Goal: Task Accomplishment & Management: Manage account settings

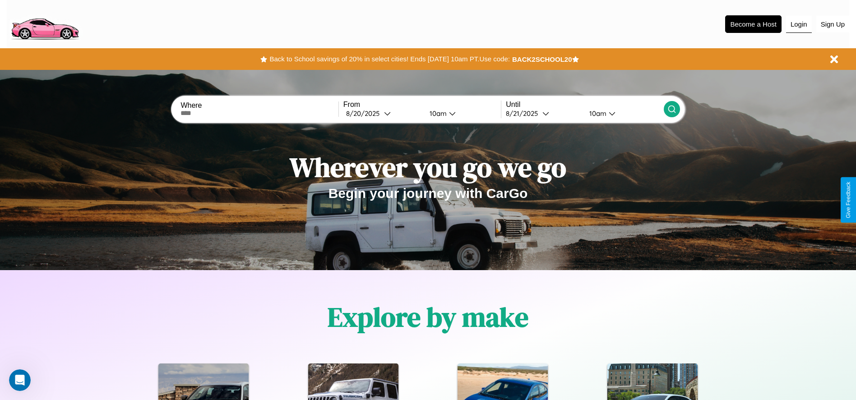
click at [799, 24] on button "Login" at bounding box center [800, 24] width 26 height 17
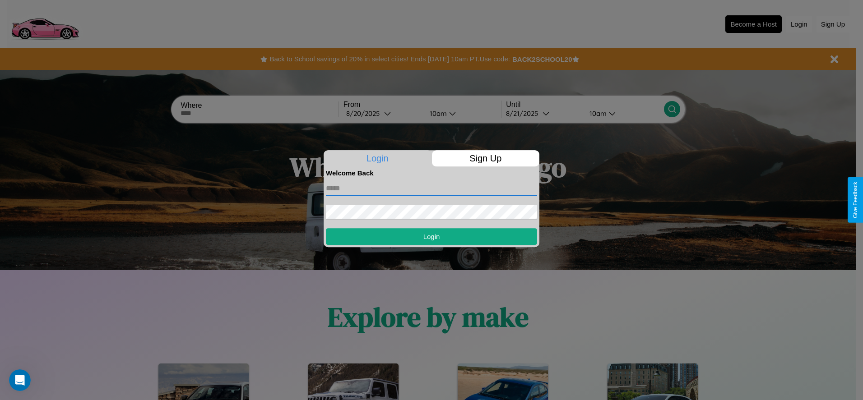
click at [432, 188] on input "text" at bounding box center [431, 189] width 211 height 14
type input "**********"
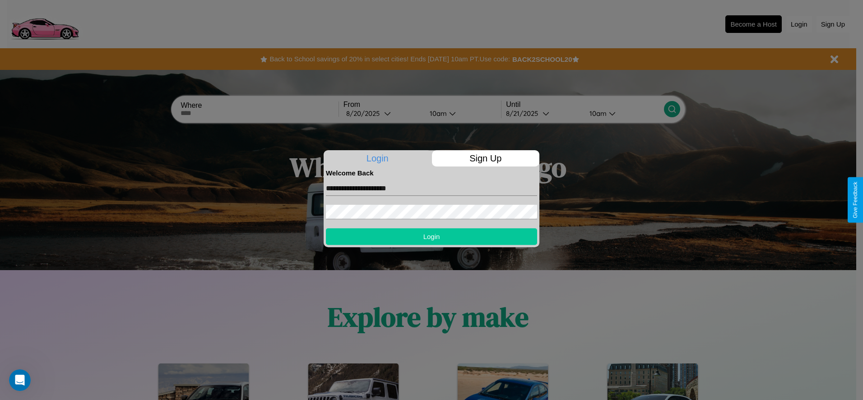
click at [432, 237] on button "Login" at bounding box center [431, 236] width 211 height 17
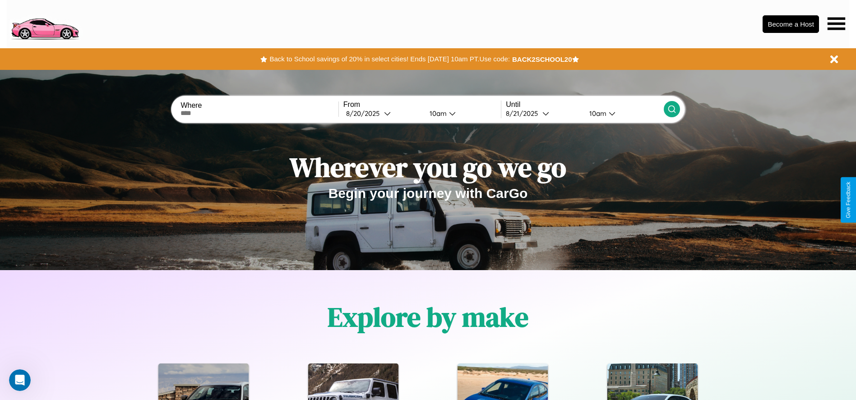
click at [837, 23] on icon at bounding box center [837, 23] width 18 height 13
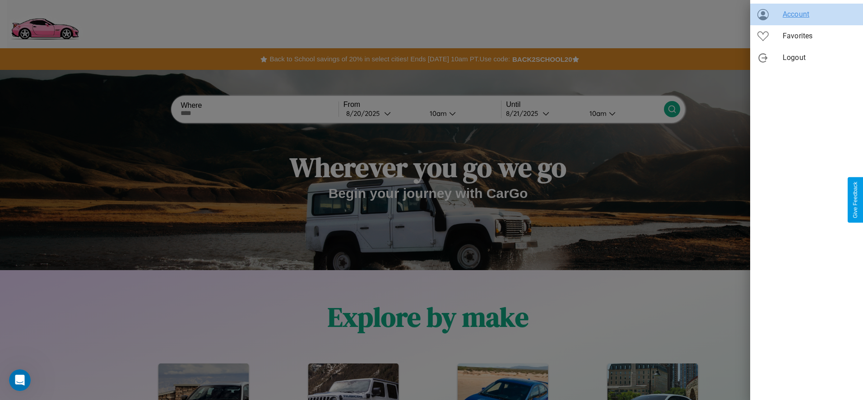
click at [807, 14] on span "Account" at bounding box center [819, 14] width 73 height 11
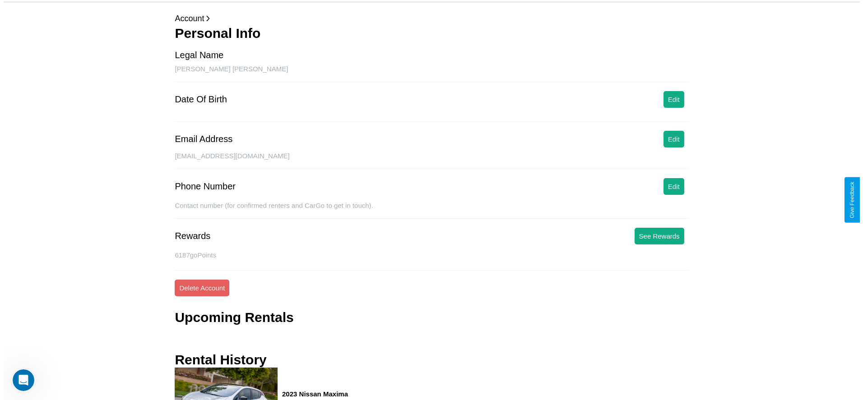
scroll to position [118, 0]
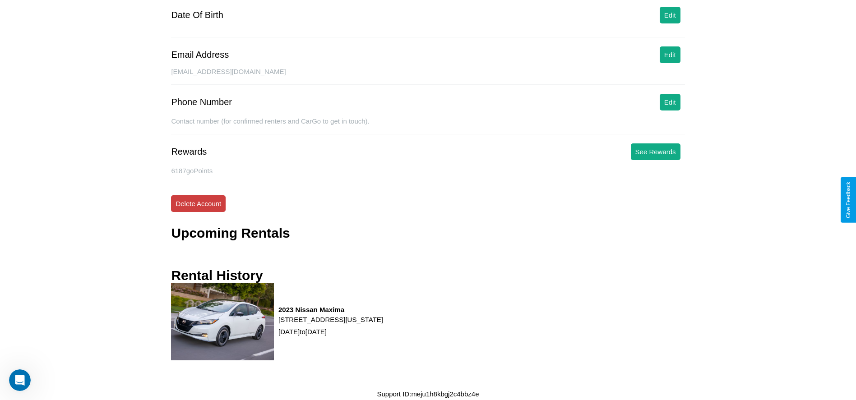
click at [198, 204] on button "Delete Account" at bounding box center [198, 203] width 55 height 17
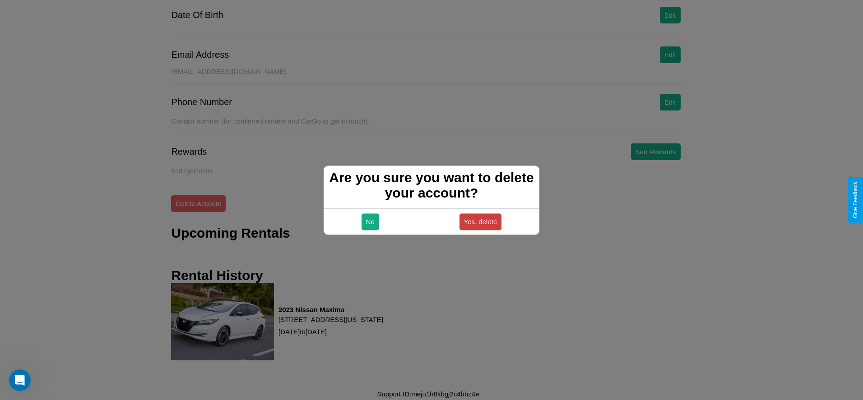
click at [480, 222] on button "Yes, delete" at bounding box center [481, 222] width 42 height 17
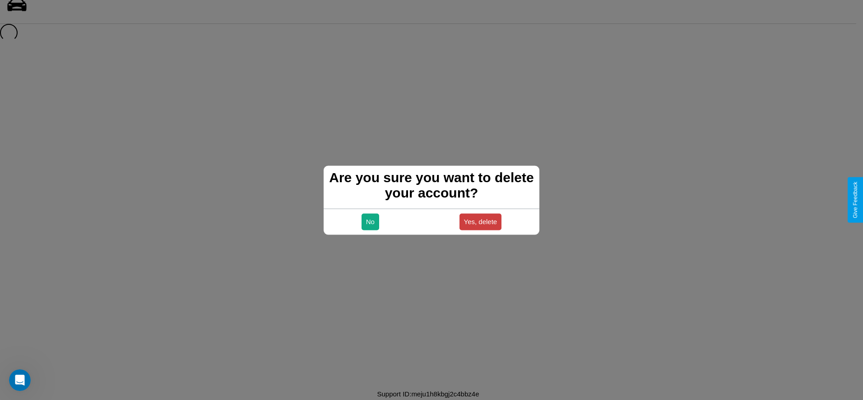
scroll to position [12, 0]
